Goal: Book appointment/travel/reservation

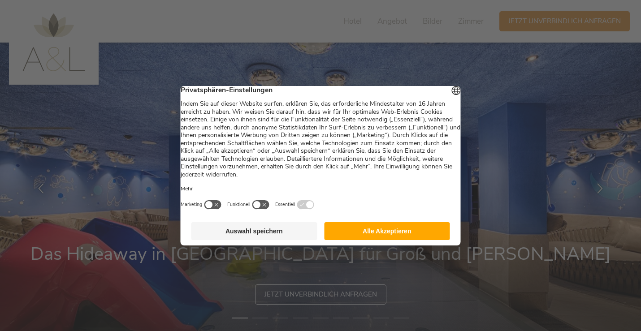
click at [363, 231] on button "Alle Akzeptieren" at bounding box center [387, 231] width 126 height 18
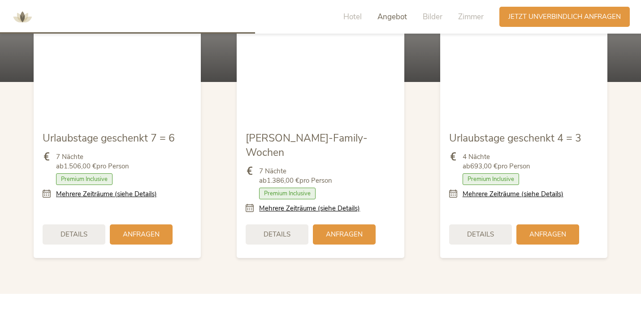
scroll to position [1040, 0]
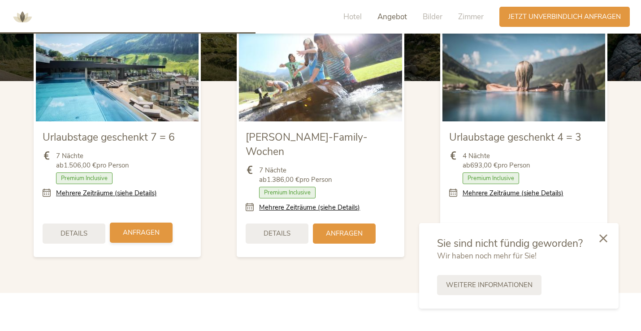
click at [123, 228] on span "Anfragen" at bounding box center [141, 232] width 37 height 9
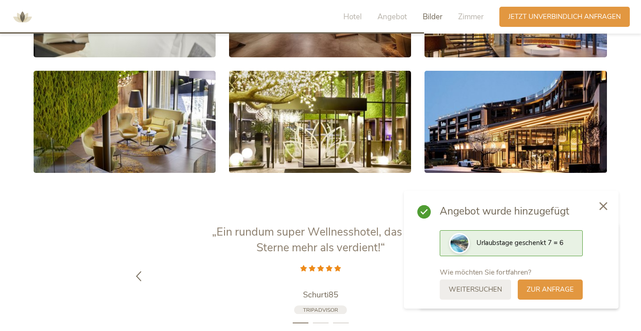
scroll to position [1733, 0]
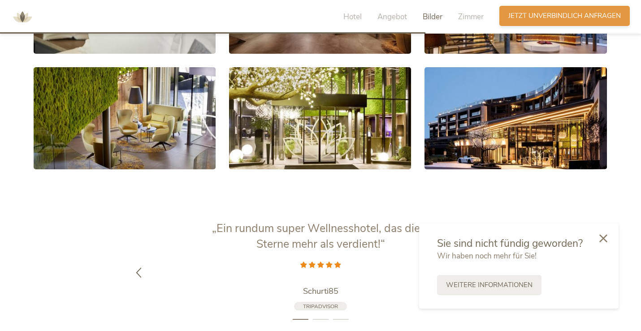
click at [577, 15] on span "Jetzt unverbindlich anfragen" at bounding box center [564, 15] width 112 height 9
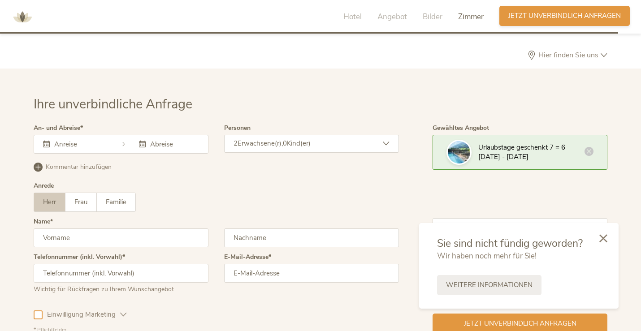
scroll to position [2570, 0]
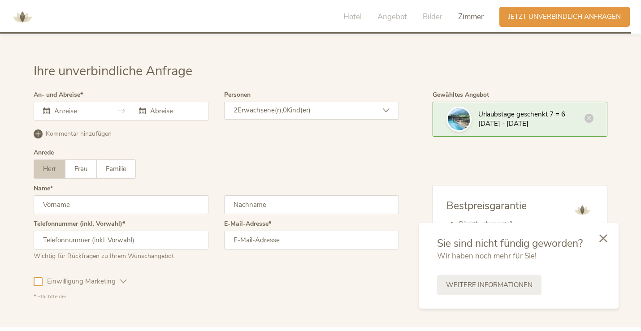
click at [81, 107] on input "text" at bounding box center [77, 111] width 51 height 9
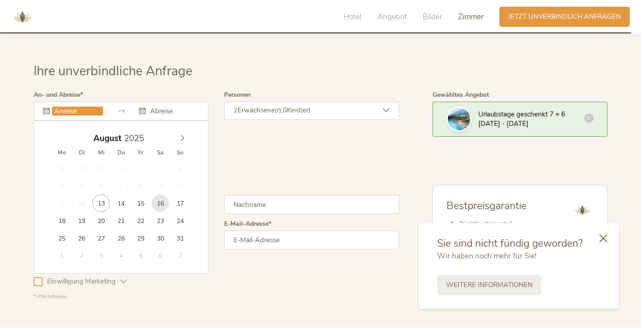
type input "16.08.2025"
type input "23.08.2025"
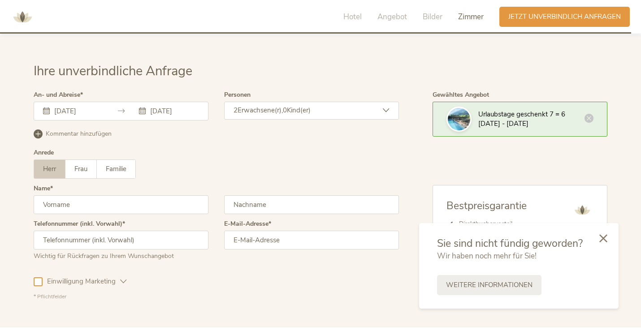
click at [285, 102] on div "2 Erwachsene(r), 0 Kind(er)" at bounding box center [311, 111] width 175 height 18
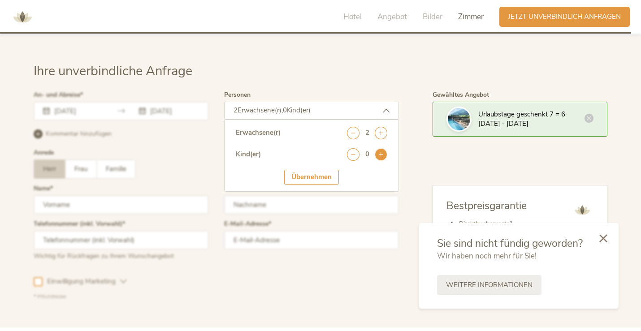
click at [383, 148] on icon at bounding box center [381, 154] width 13 height 13
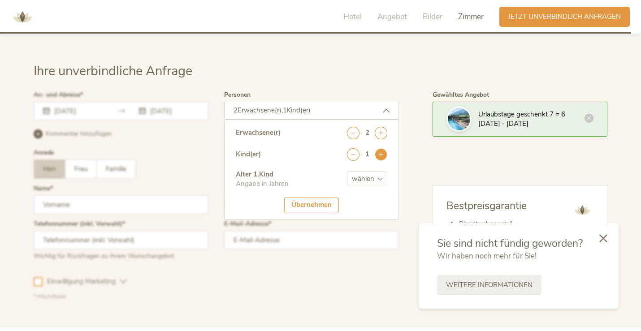
click at [383, 148] on icon at bounding box center [381, 154] width 13 height 13
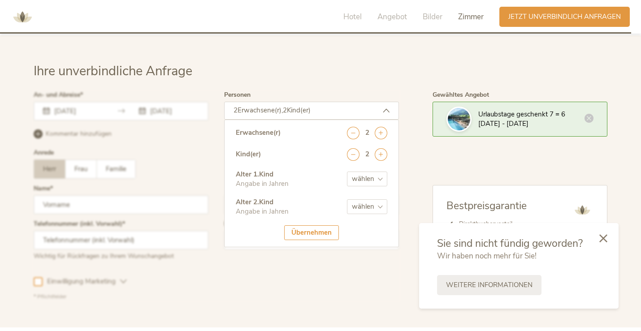
select select "1"
select select "4"
click at [313, 225] on div "Übernehmen" at bounding box center [311, 232] width 55 height 15
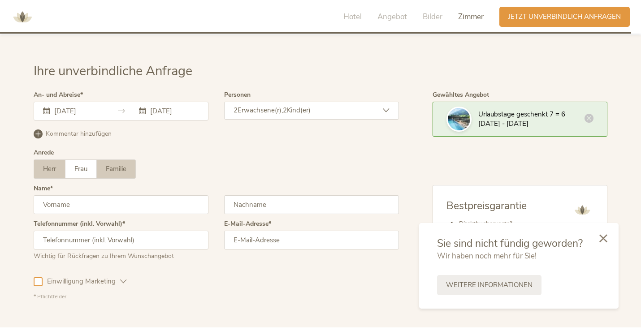
click at [112, 164] on span "Familie" at bounding box center [116, 168] width 21 height 9
click at [190, 195] on input "text" at bounding box center [121, 204] width 175 height 19
type input "Valesca"
type input "Proske"
click at [277, 231] on input "vaproske@hotmail.com" at bounding box center [311, 240] width 175 height 19
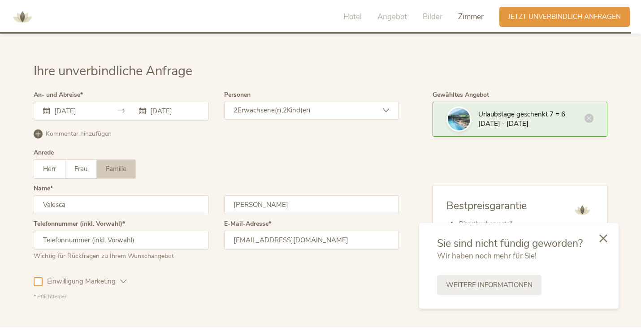
click at [277, 231] on input "vaproske@hotmail.com" at bounding box center [311, 240] width 175 height 19
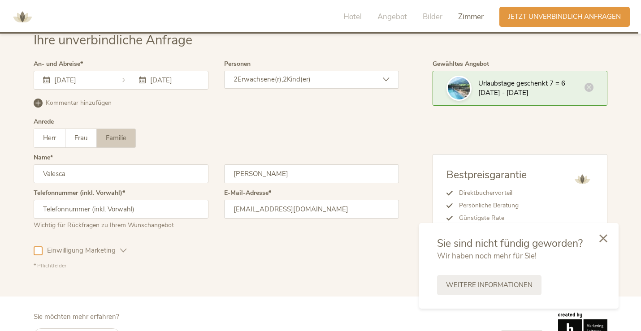
scroll to position [2603, 0]
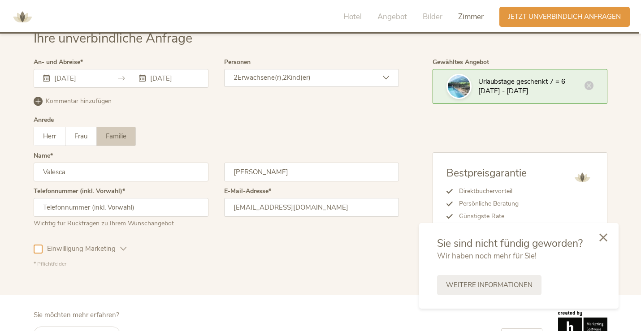
type input "valesca@primrose-health.de"
click at [603, 238] on icon at bounding box center [603, 238] width 8 height 8
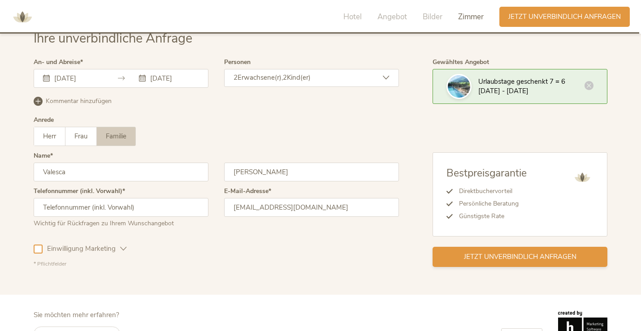
click at [485, 247] on div "Jetzt unverbindlich anfragen" at bounding box center [520, 257] width 175 height 20
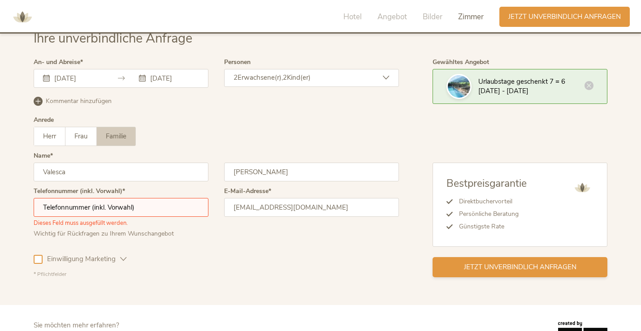
scroll to position [2621, 0]
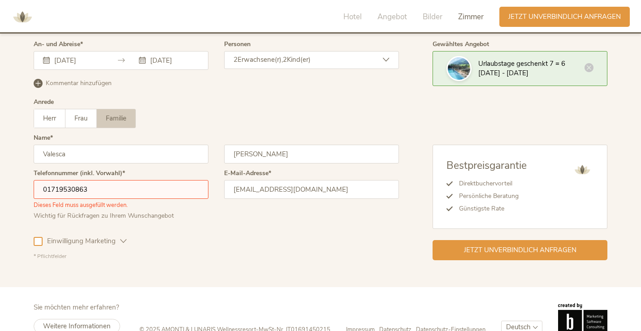
type input "01719530863"
click at [312, 227] on div "Einwilligung Marketing Einwilligung Profilierung" at bounding box center [216, 240] width 365 height 26
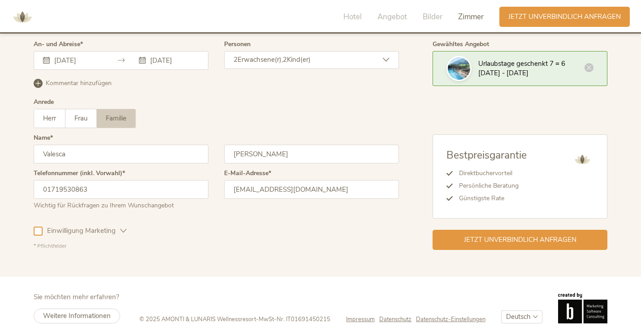
scroll to position [2611, 0]
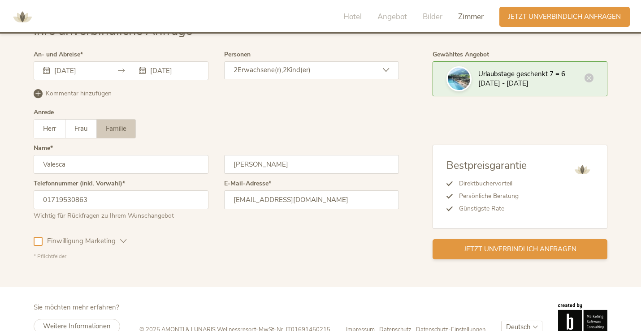
click at [501, 239] on div "Jetzt unverbindlich anfragen" at bounding box center [520, 249] width 175 height 20
